Goal: Task Accomplishment & Management: Manage account settings

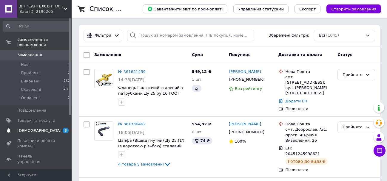
click at [29, 128] on span "[DEMOGRAPHIC_DATA]" at bounding box center [39, 130] width 44 height 5
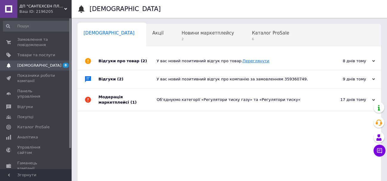
click at [252, 61] on link "Переглянути" at bounding box center [255, 61] width 27 height 4
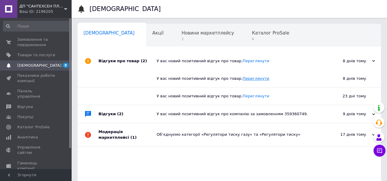
click at [248, 79] on link "Переглянути" at bounding box center [255, 78] width 27 height 4
click at [251, 95] on link "Переглянути" at bounding box center [255, 96] width 27 height 4
click at [27, 75] on span "Показники роботи компанії" at bounding box center [36, 78] width 38 height 11
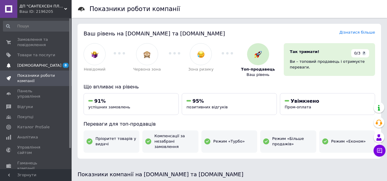
click at [21, 64] on span "[DEMOGRAPHIC_DATA]" at bounding box center [39, 65] width 44 height 5
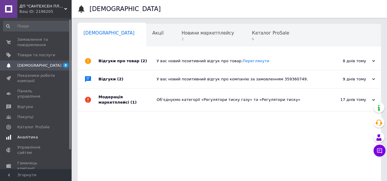
scroll to position [24, 0]
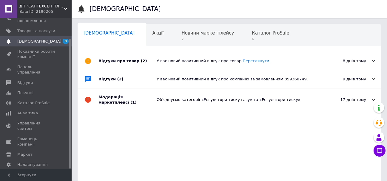
click at [36, 172] on span "[PERSON_NAME] та рахунки Prom топ" at bounding box center [36, 180] width 38 height 16
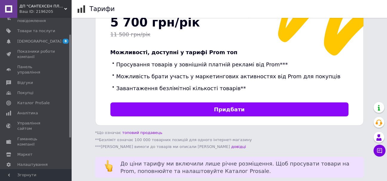
scroll to position [209, 0]
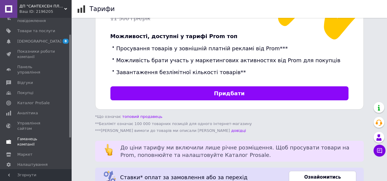
click at [43, 137] on span "Гаманець компанії" at bounding box center [36, 142] width 38 height 11
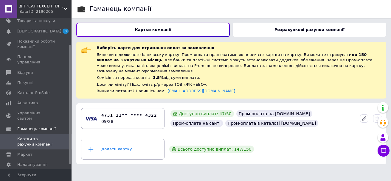
scroll to position [40, 0]
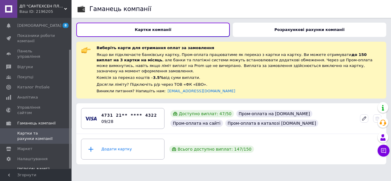
click at [46, 167] on span "[PERSON_NAME] та рахунки Prom топ" at bounding box center [36, 175] width 38 height 16
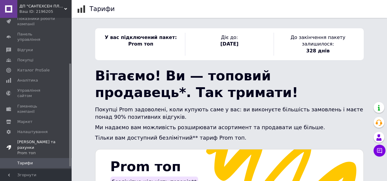
scroll to position [70, 0]
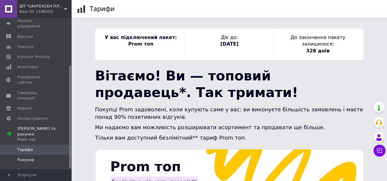
click at [28, 157] on span "Рахунки" at bounding box center [25, 159] width 17 height 5
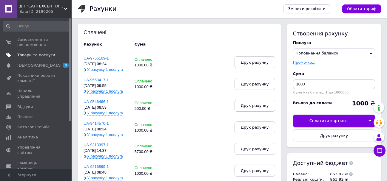
click at [27, 55] on span "Товари та послуги" at bounding box center [36, 54] width 38 height 5
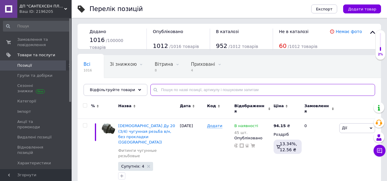
click at [170, 88] on input "text" at bounding box center [262, 90] width 225 height 12
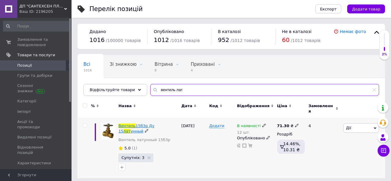
type input "вентиль лат"
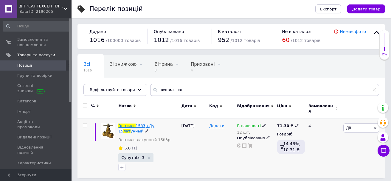
click at [129, 124] on span "Вентиль" at bounding box center [126, 126] width 17 height 4
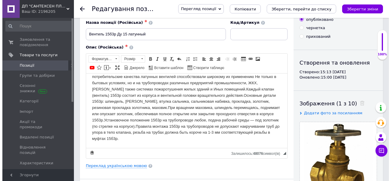
scroll to position [60, 0]
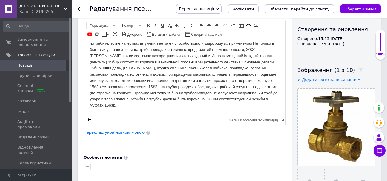
click at [116, 132] on link "Переклад українською мовою" at bounding box center [114, 132] width 61 height 5
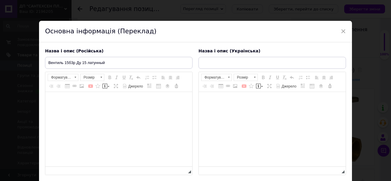
type input "Вентиль 15б3р Ду15 латунь"
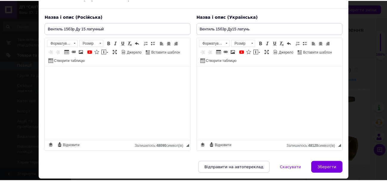
scroll to position [54, 0]
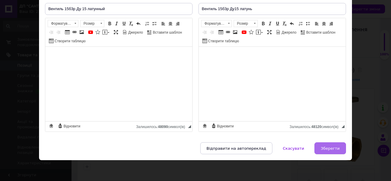
click at [326, 147] on span "Зберегти" at bounding box center [330, 148] width 19 height 4
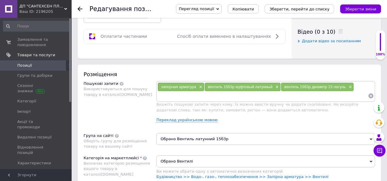
scroll to position [298, 0]
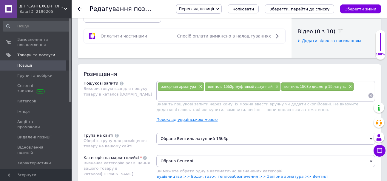
click at [167, 120] on link "Переклад українською мовою" at bounding box center [186, 119] width 61 height 5
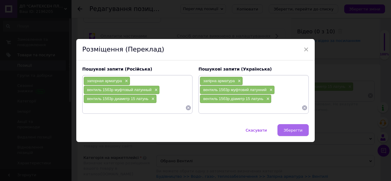
click at [301, 129] on span "Зберегти" at bounding box center [293, 130] width 19 height 4
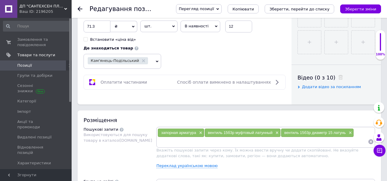
scroll to position [358, 0]
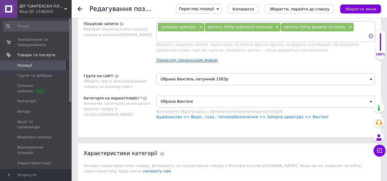
click at [182, 60] on link "Переклад українською мовою" at bounding box center [186, 60] width 61 height 5
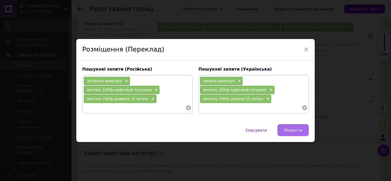
click at [290, 132] on span "Зберегти" at bounding box center [293, 130] width 19 height 4
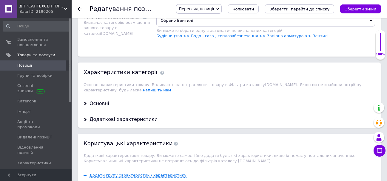
scroll to position [447, 0]
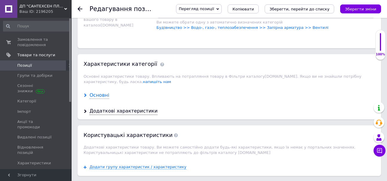
click at [96, 92] on div "Основні" at bounding box center [99, 95] width 20 height 7
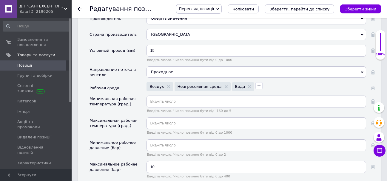
scroll to position [537, 0]
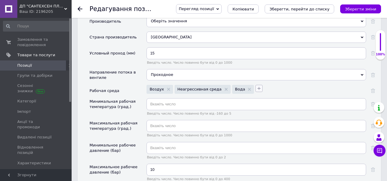
click at [257, 89] on icon "button" at bounding box center [258, 88] width 3 height 3
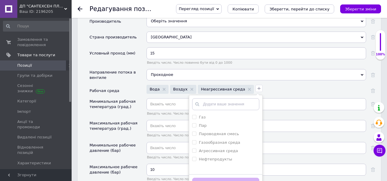
click at [272, 86] on div "Вода Воздух Неагрессивная среда Газ Пар Пароводяная смесь Газообразная среда Аг…" at bounding box center [255, 89] width 221 height 10
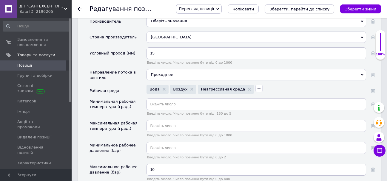
click at [296, 10] on icon "Зберегти, перейти до списку" at bounding box center [299, 9] width 60 height 4
